Goal: Navigation & Orientation: Find specific page/section

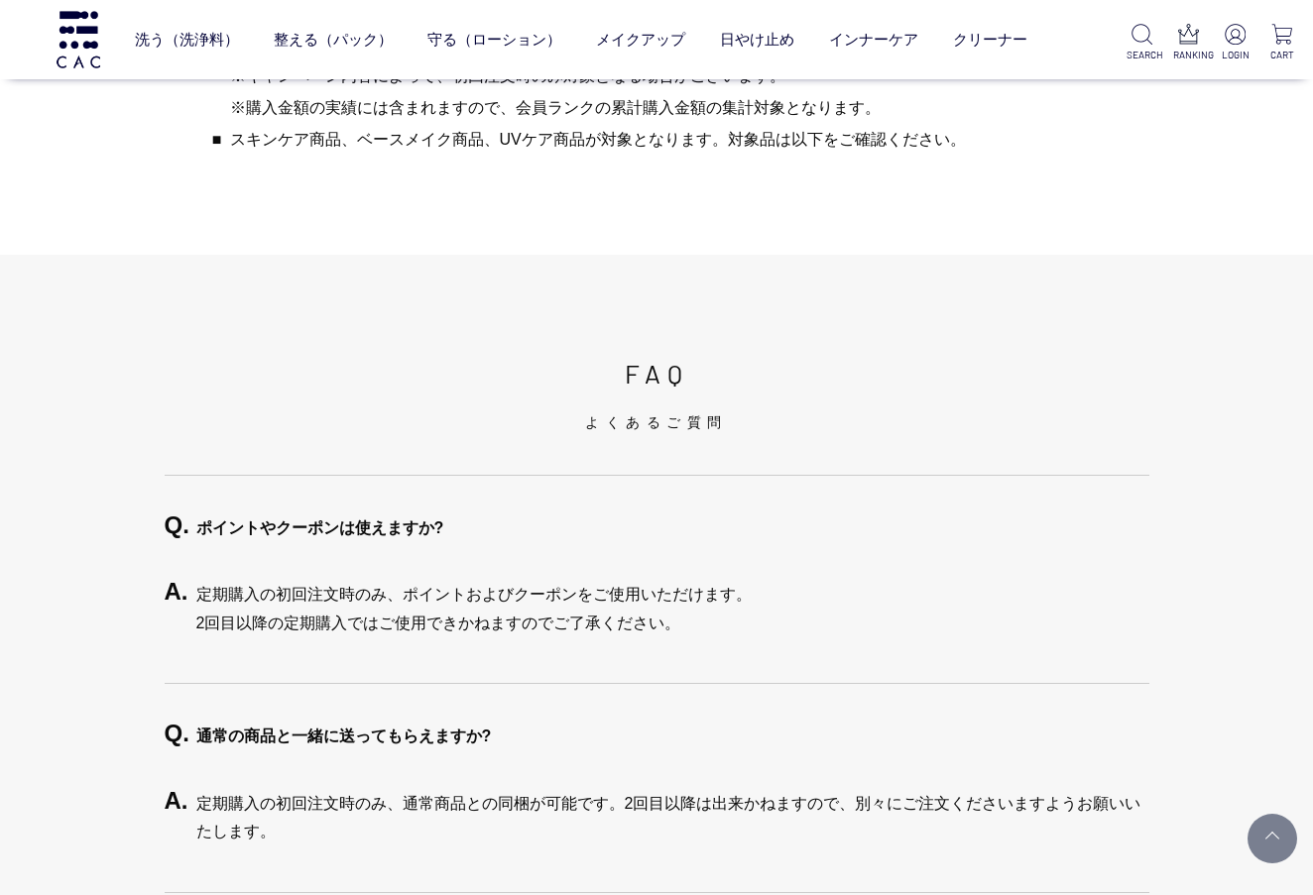
scroll to position [3822, 0]
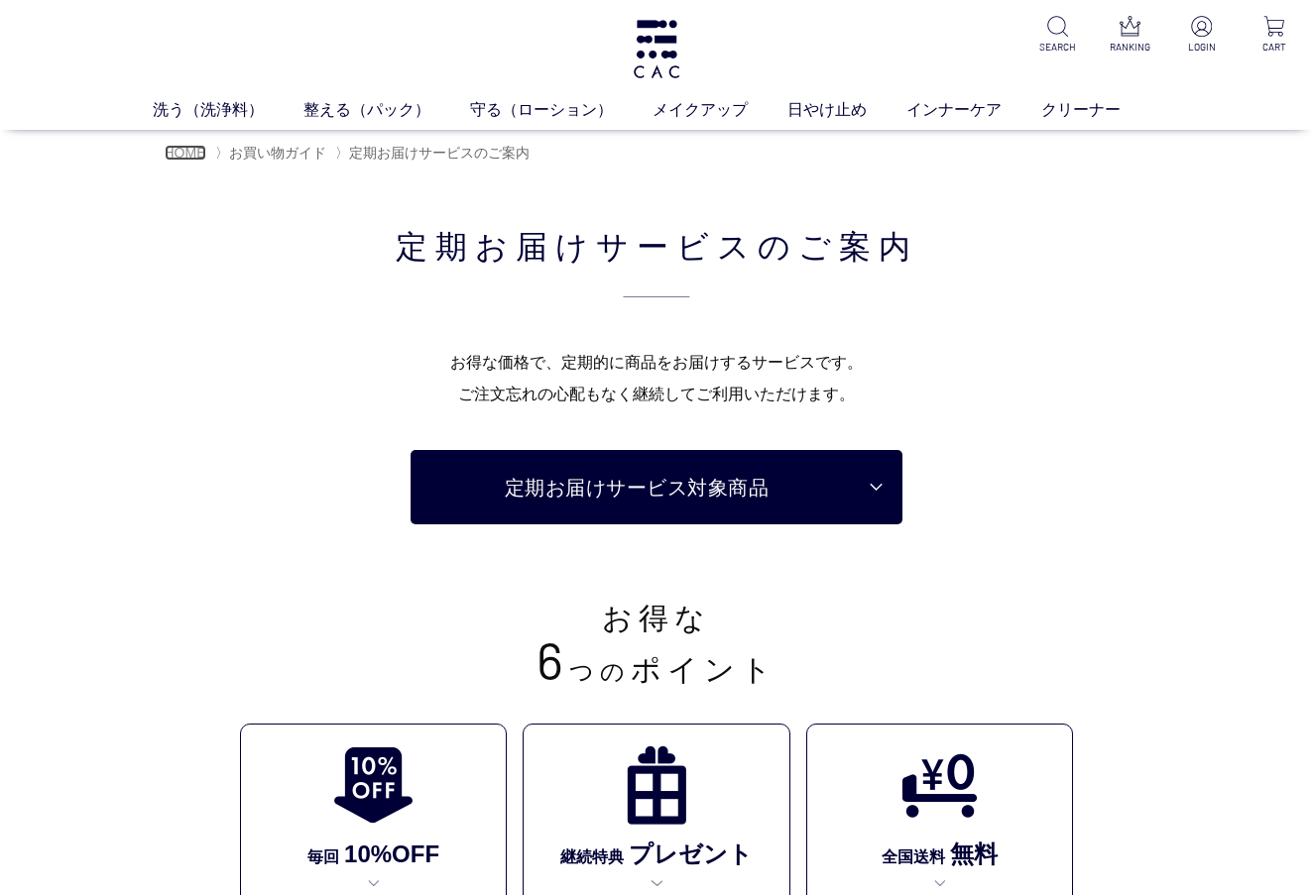
click at [197, 152] on span "HOME" at bounding box center [186, 153] width 42 height 16
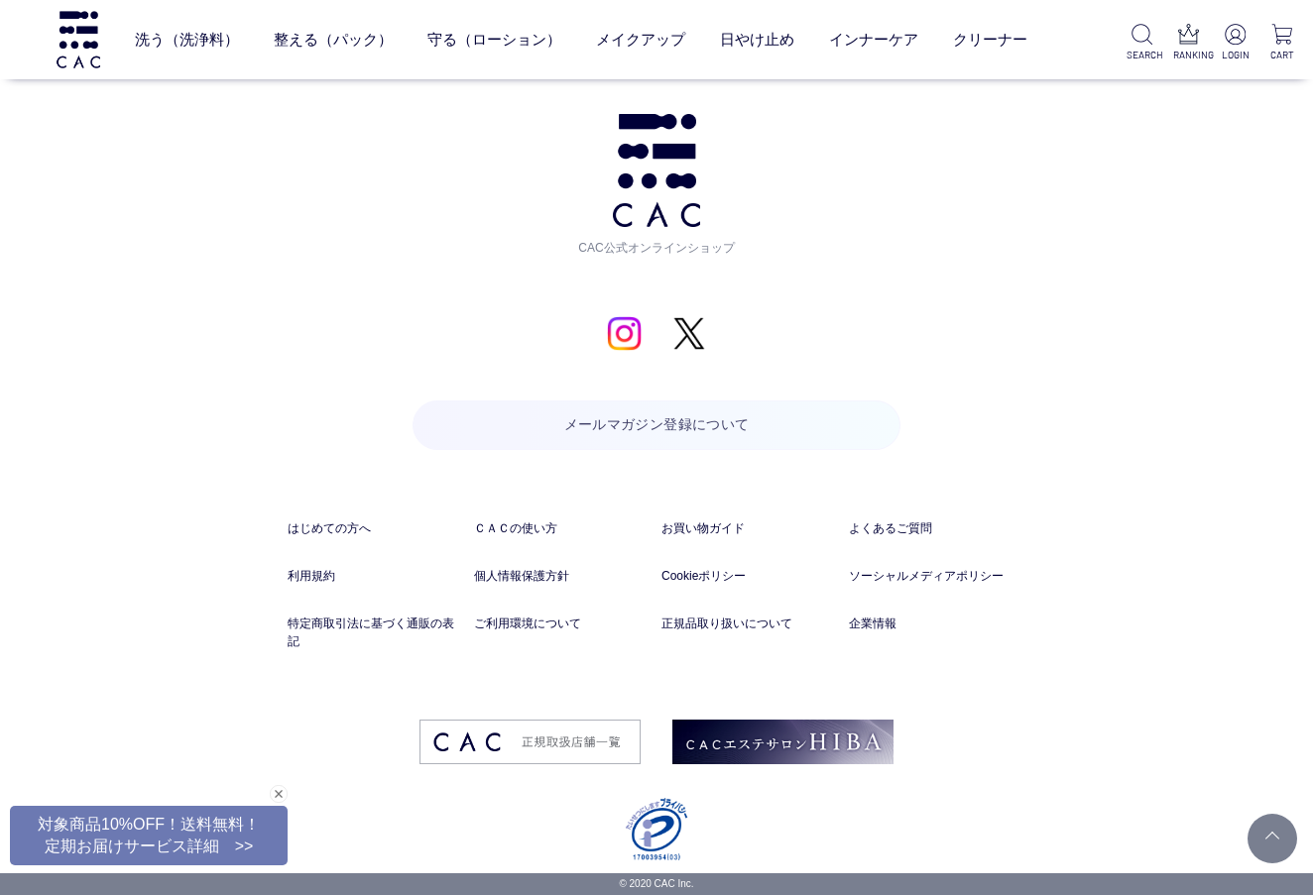
scroll to position [9353, 0]
click at [851, 622] on link "企業情報" at bounding box center [937, 624] width 177 height 18
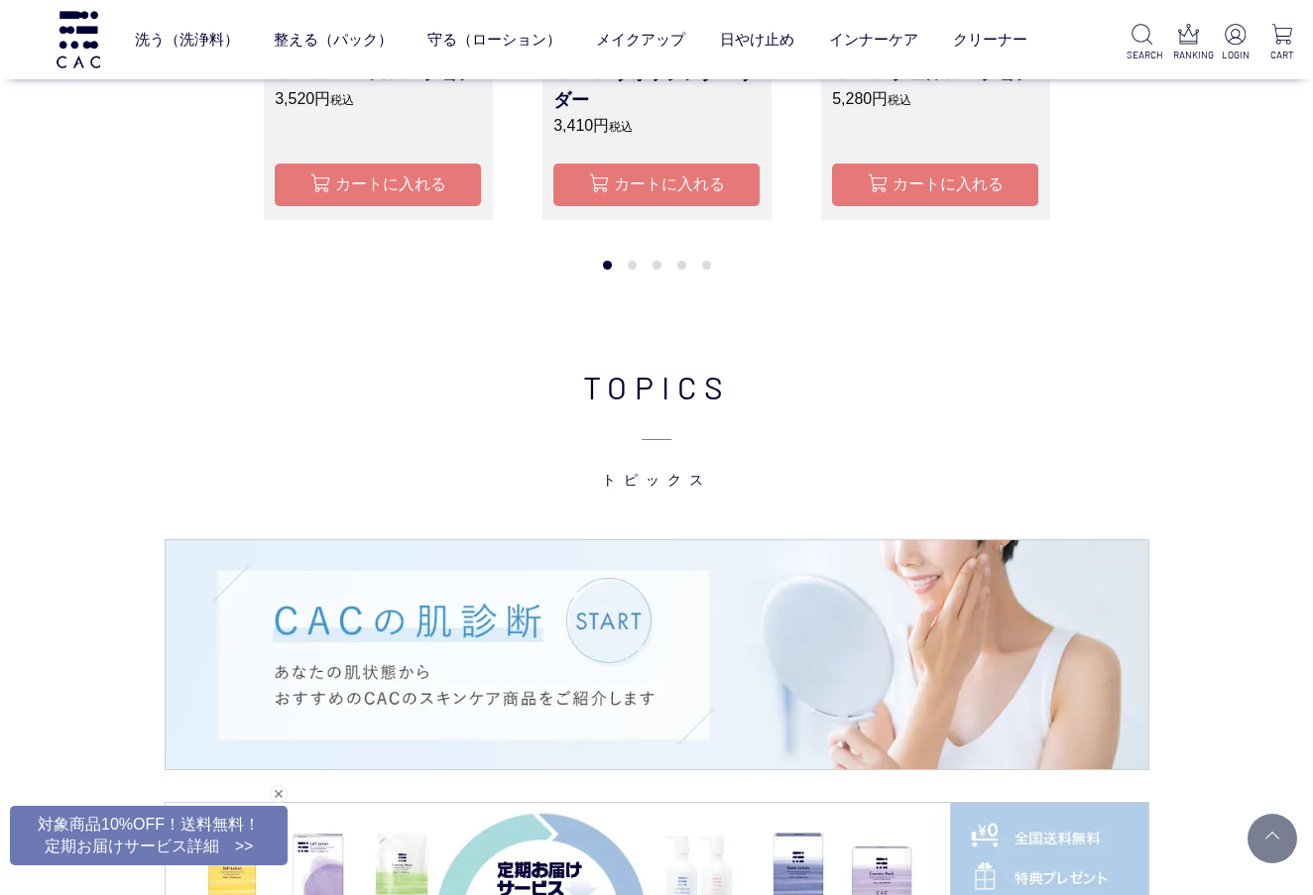
scroll to position [1737, 0]
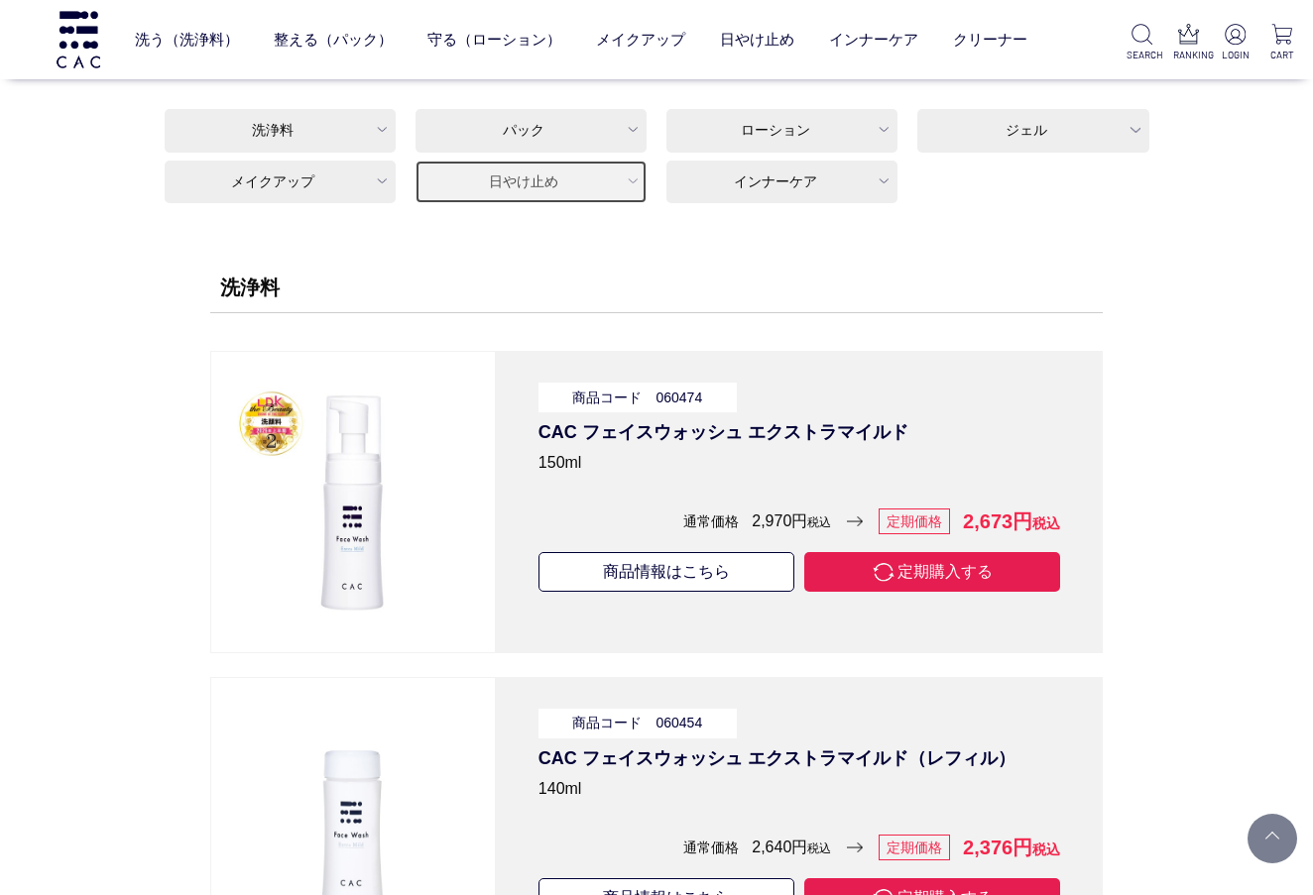
click at [517, 173] on link "日やけ止め" at bounding box center [530, 183] width 231 height 44
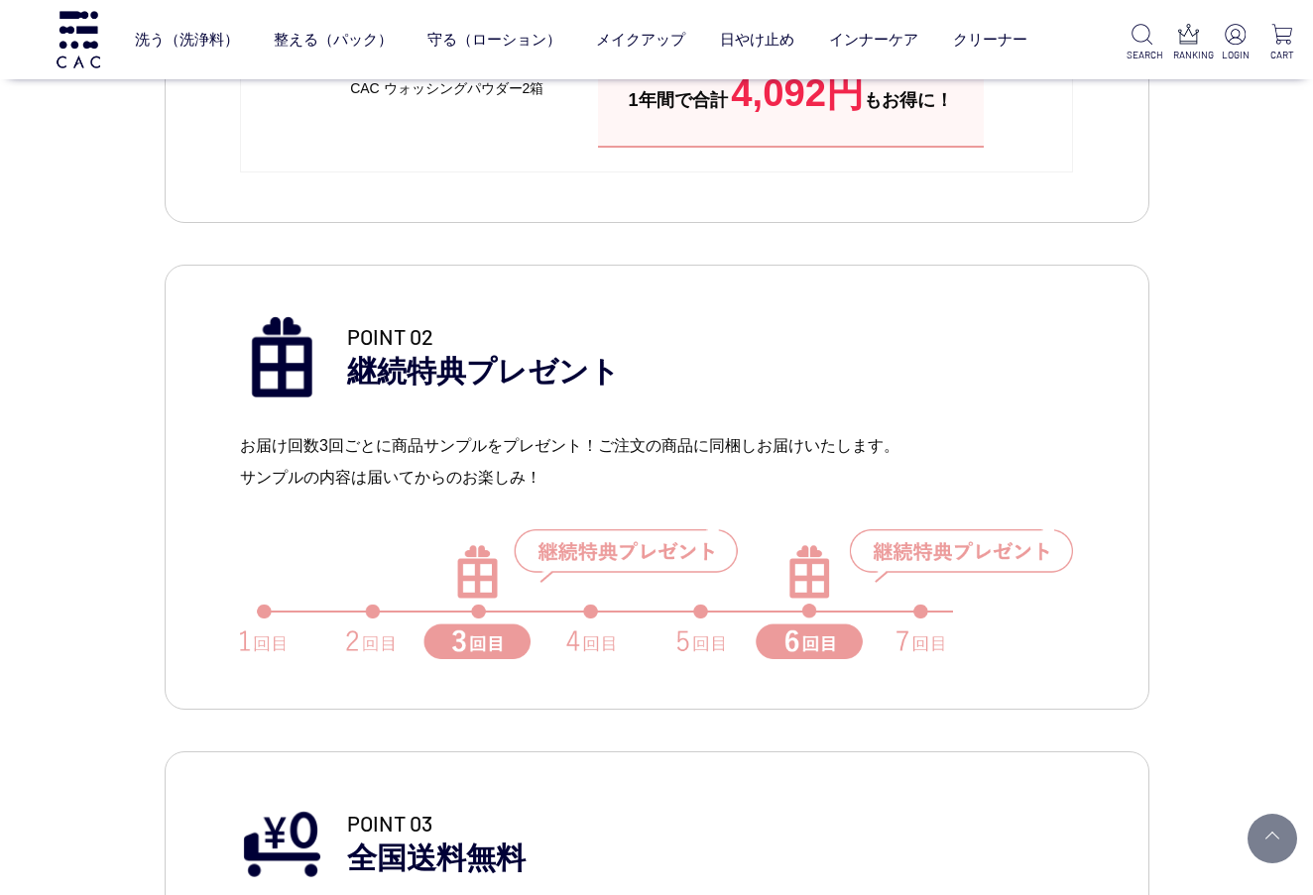
scroll to position [1429, 0]
